Goal: Navigation & Orientation: Go to known website

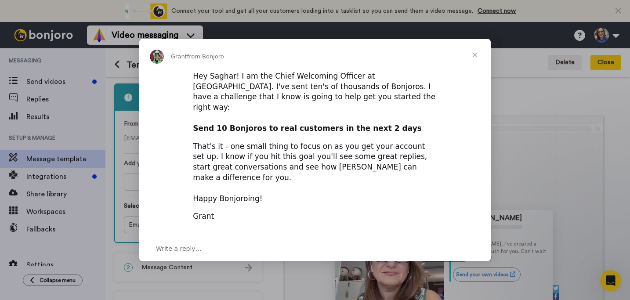
click at [478, 63] on span "Close" at bounding box center [475, 55] width 32 height 32
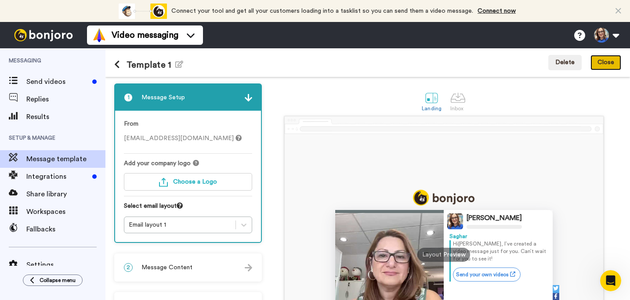
click at [613, 63] on button "Close" at bounding box center [606, 63] width 31 height 16
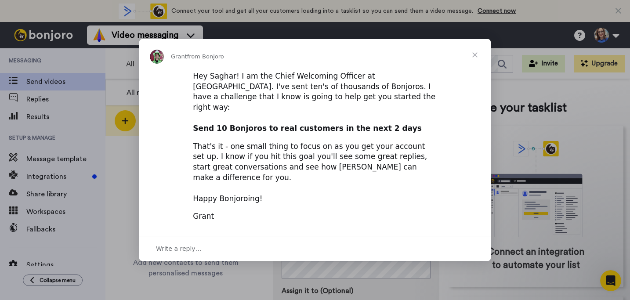
scroll to position [73, 0]
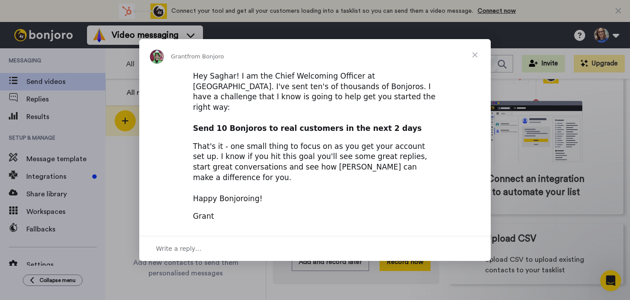
click at [476, 65] on span "Close" at bounding box center [475, 55] width 32 height 32
